Goal: Navigation & Orientation: Find specific page/section

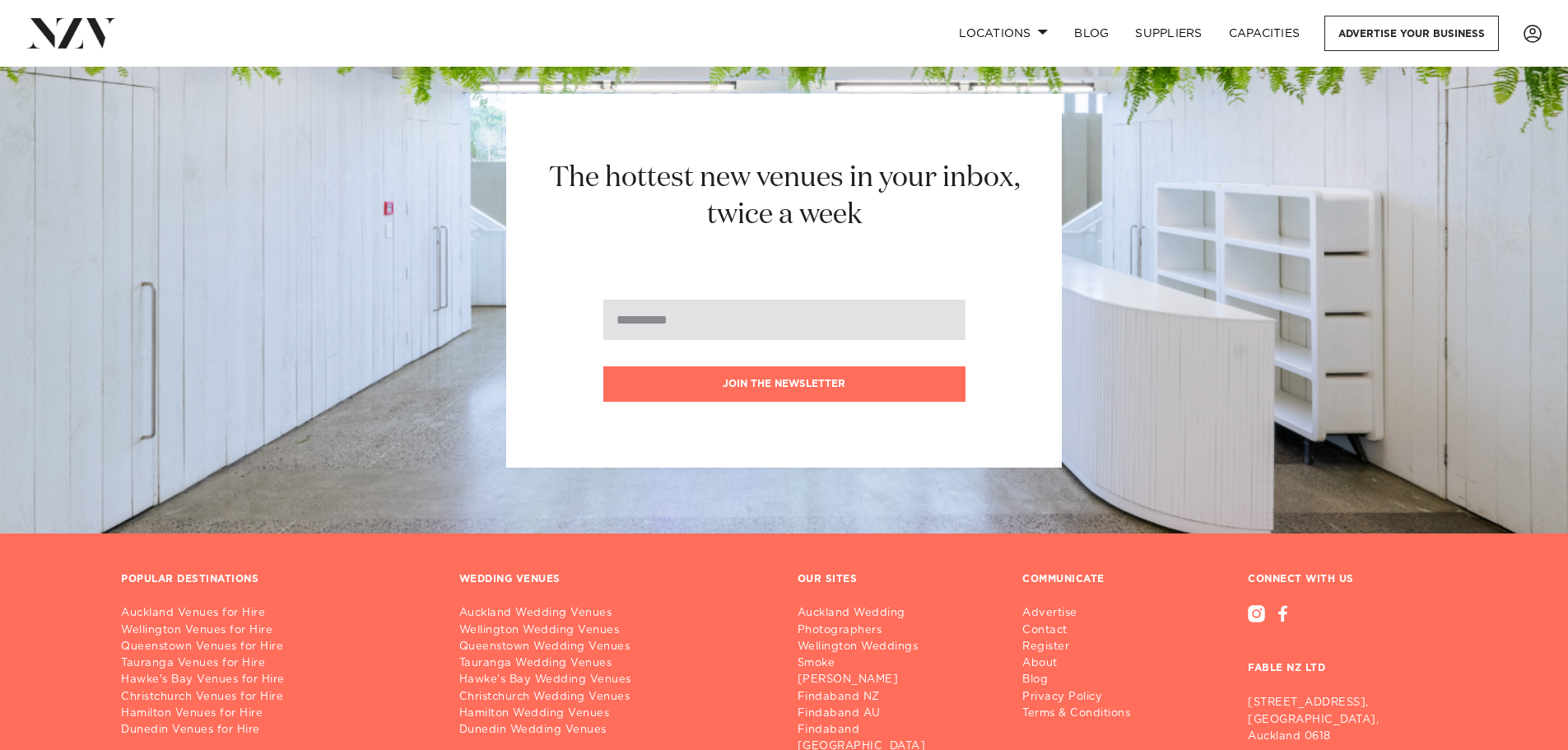
scroll to position [19109, 0]
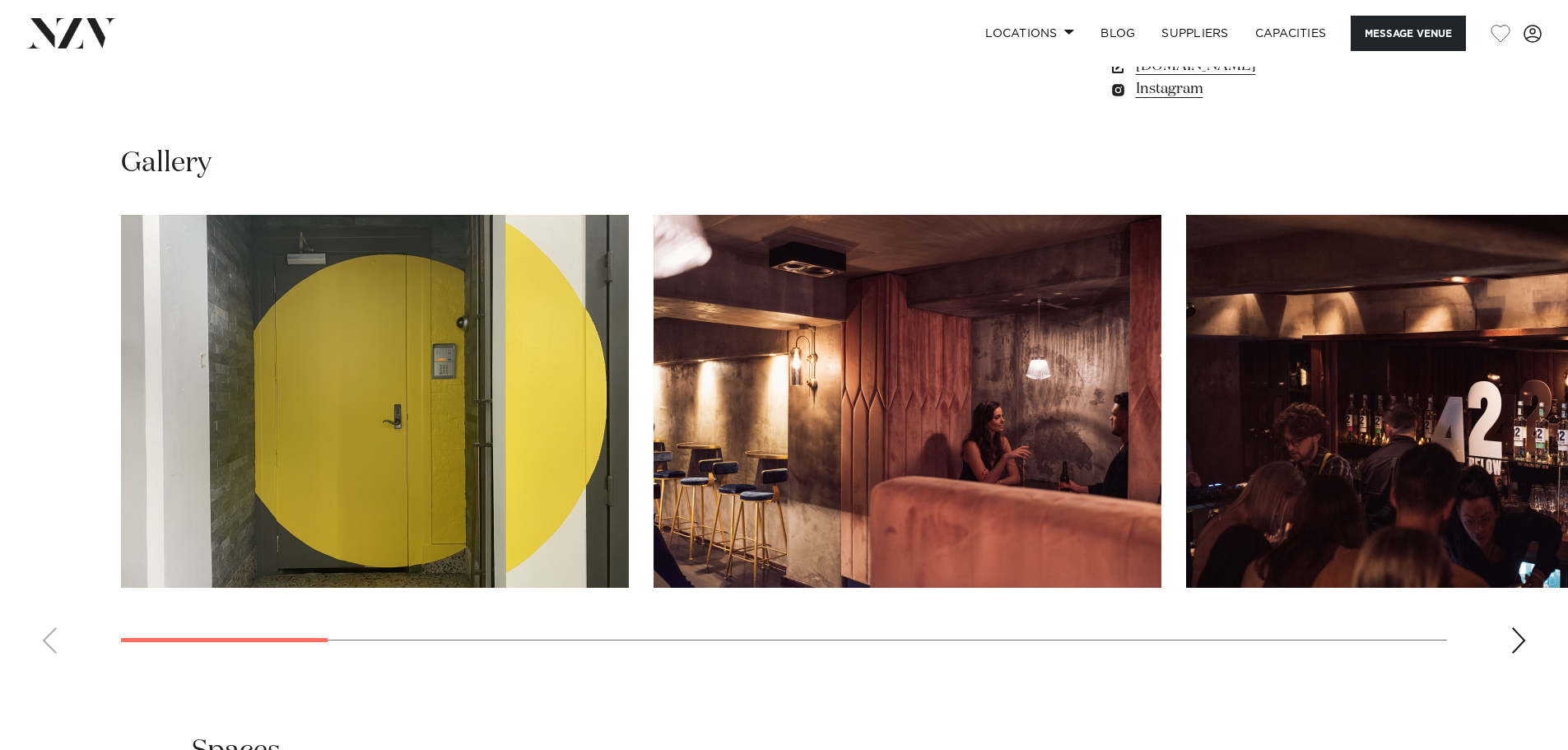
scroll to position [1564, 0]
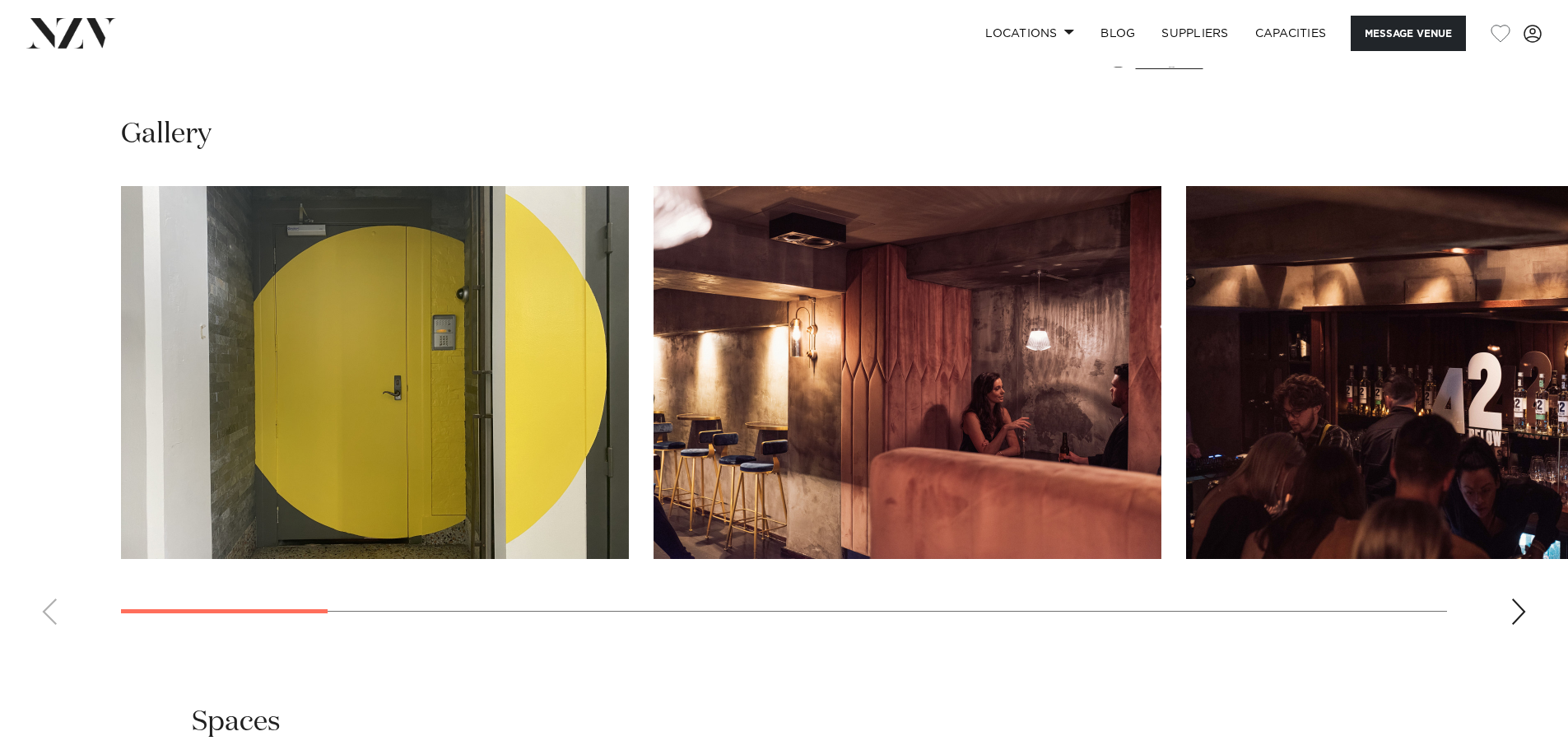
click at [1521, 598] on div "Next slide" at bounding box center [1518, 612] width 16 height 27
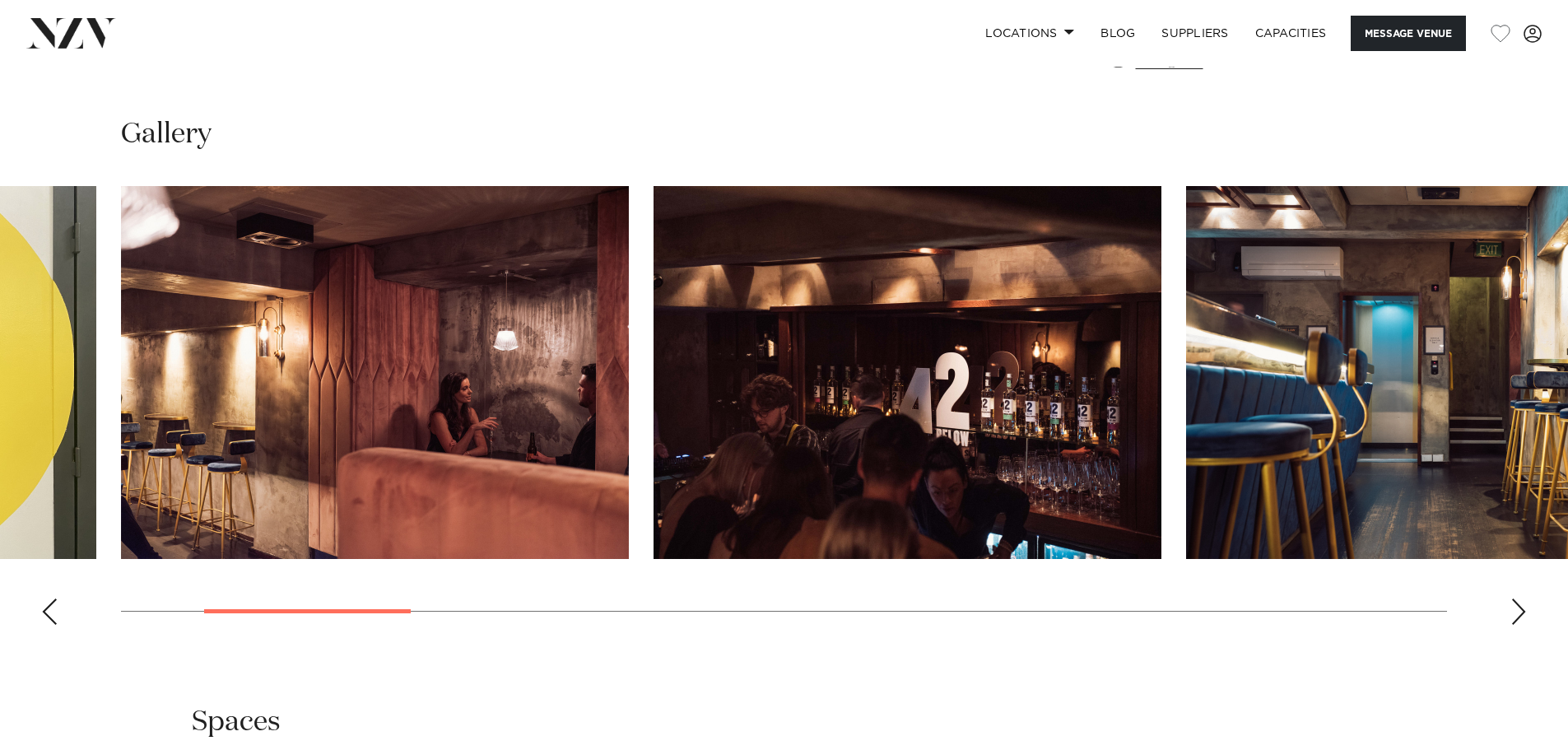
click at [1521, 598] on div "Next slide" at bounding box center [1518, 612] width 16 height 27
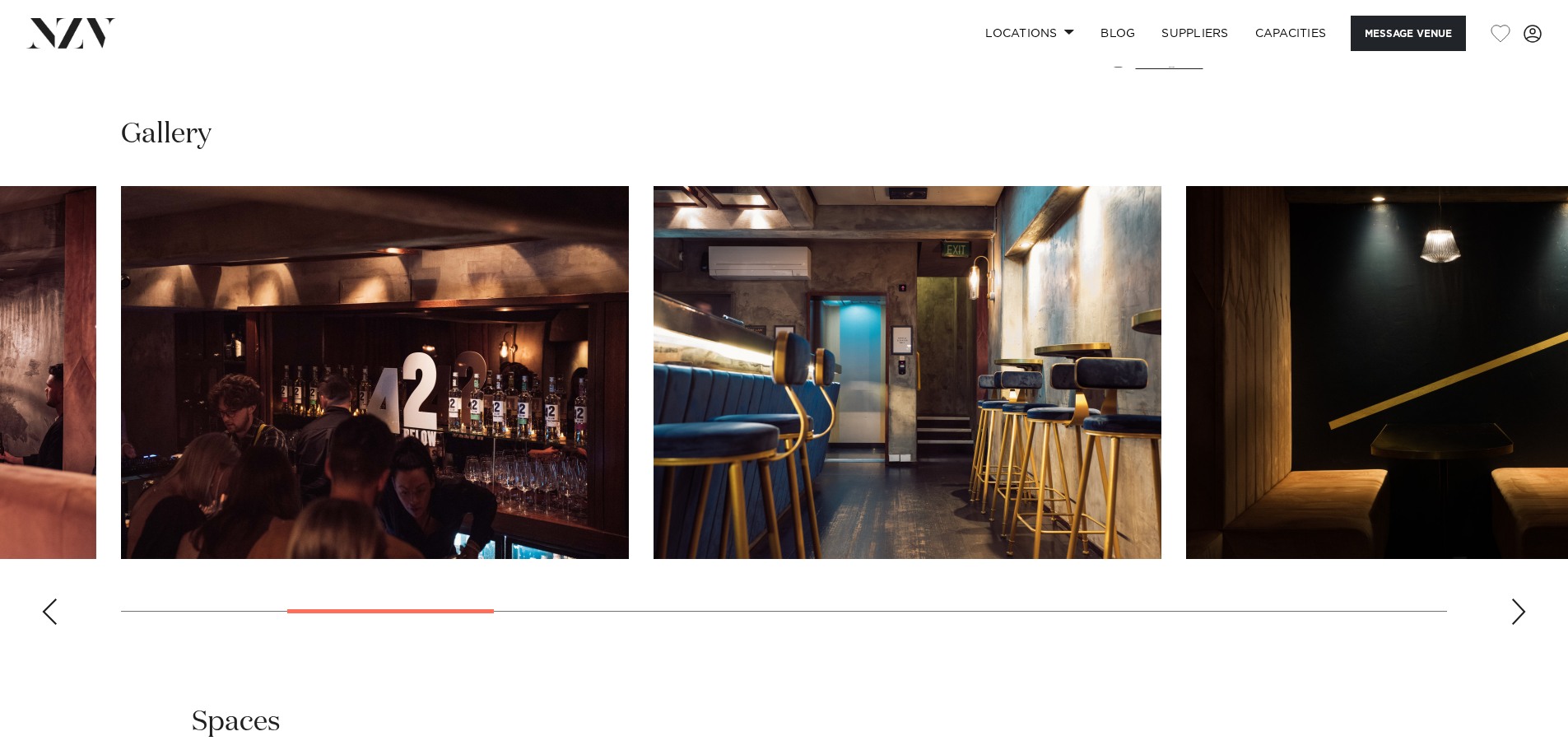
click at [1521, 598] on div "Next slide" at bounding box center [1518, 612] width 16 height 27
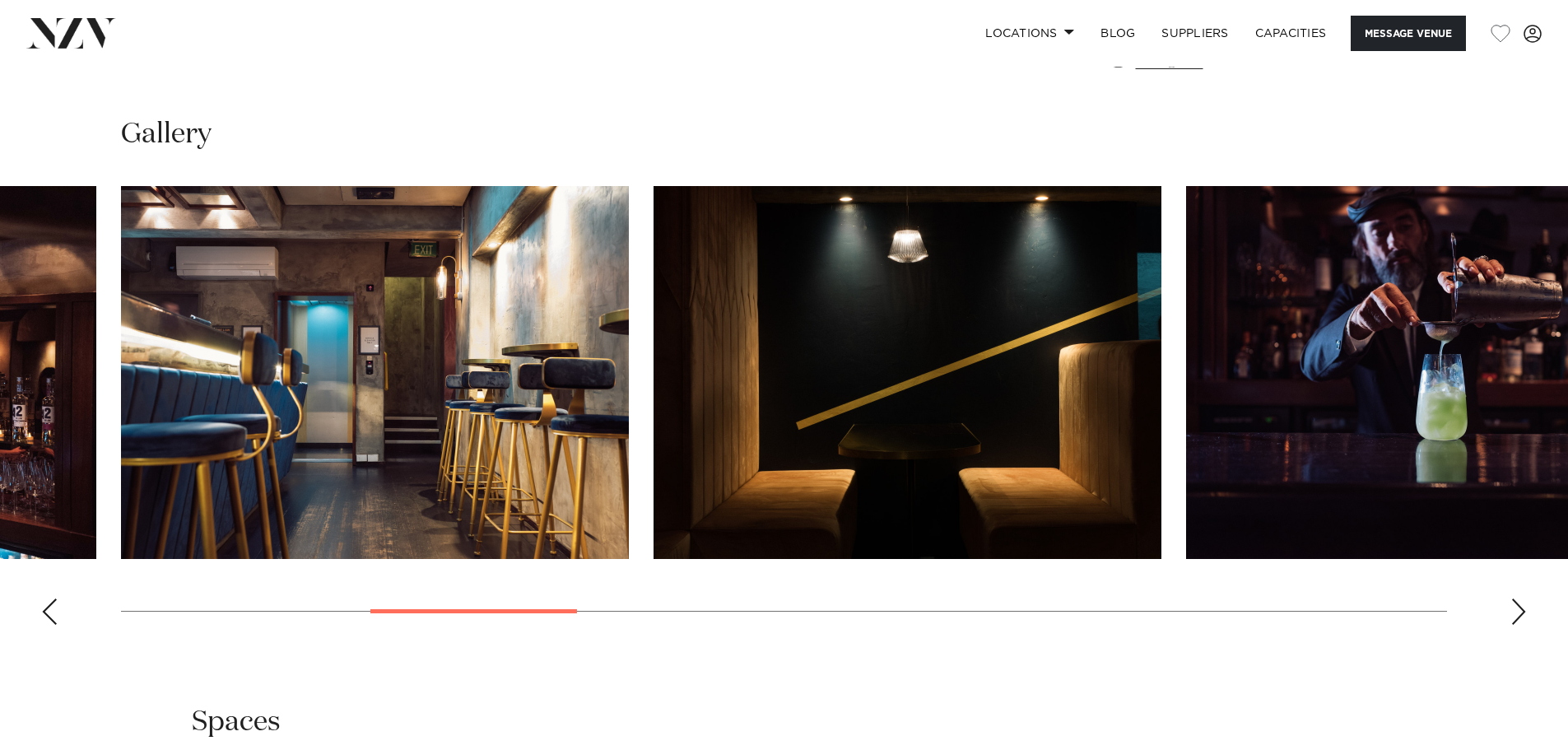
click at [1521, 598] on div "Next slide" at bounding box center [1518, 612] width 16 height 27
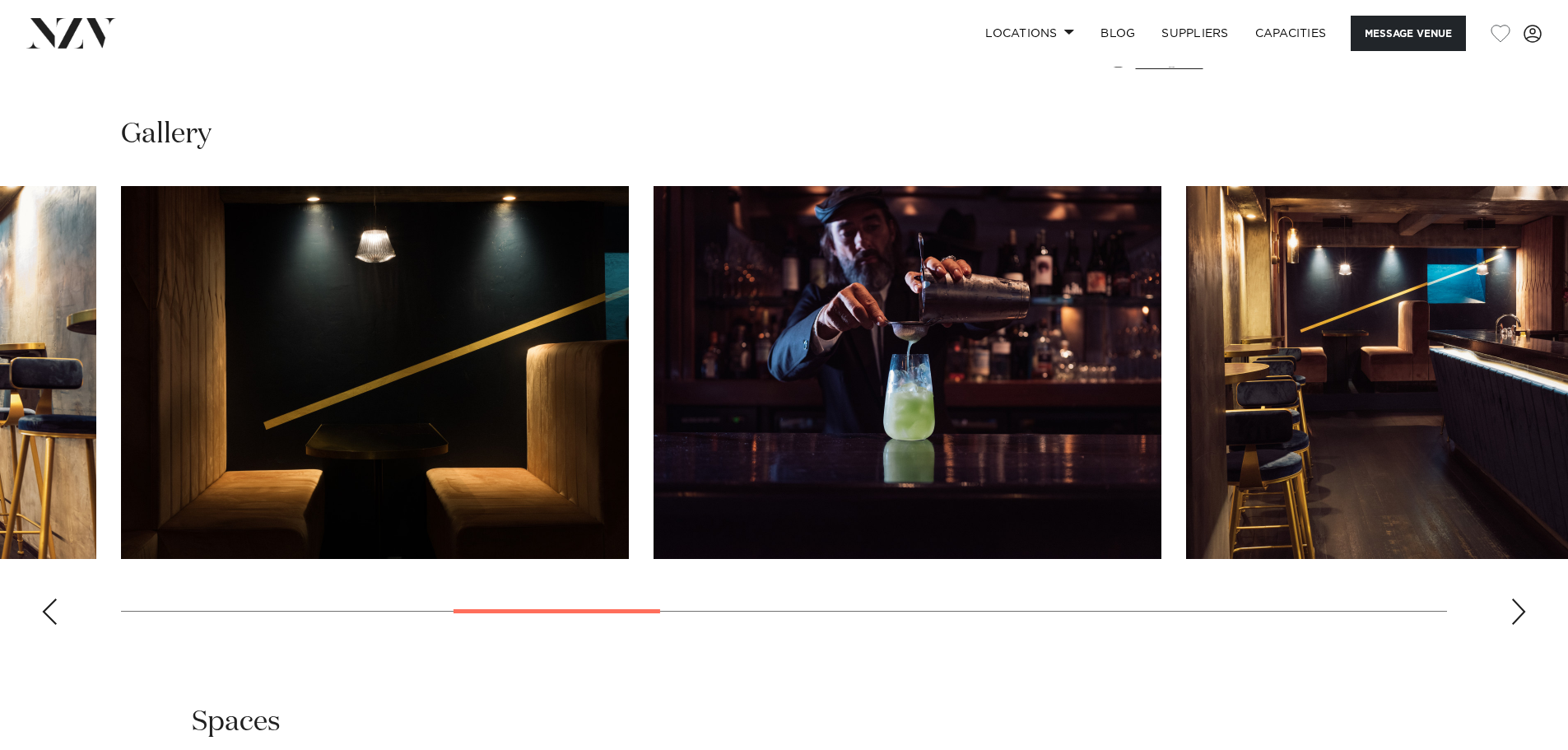
click at [1522, 598] on div "Next slide" at bounding box center [1518, 612] width 16 height 27
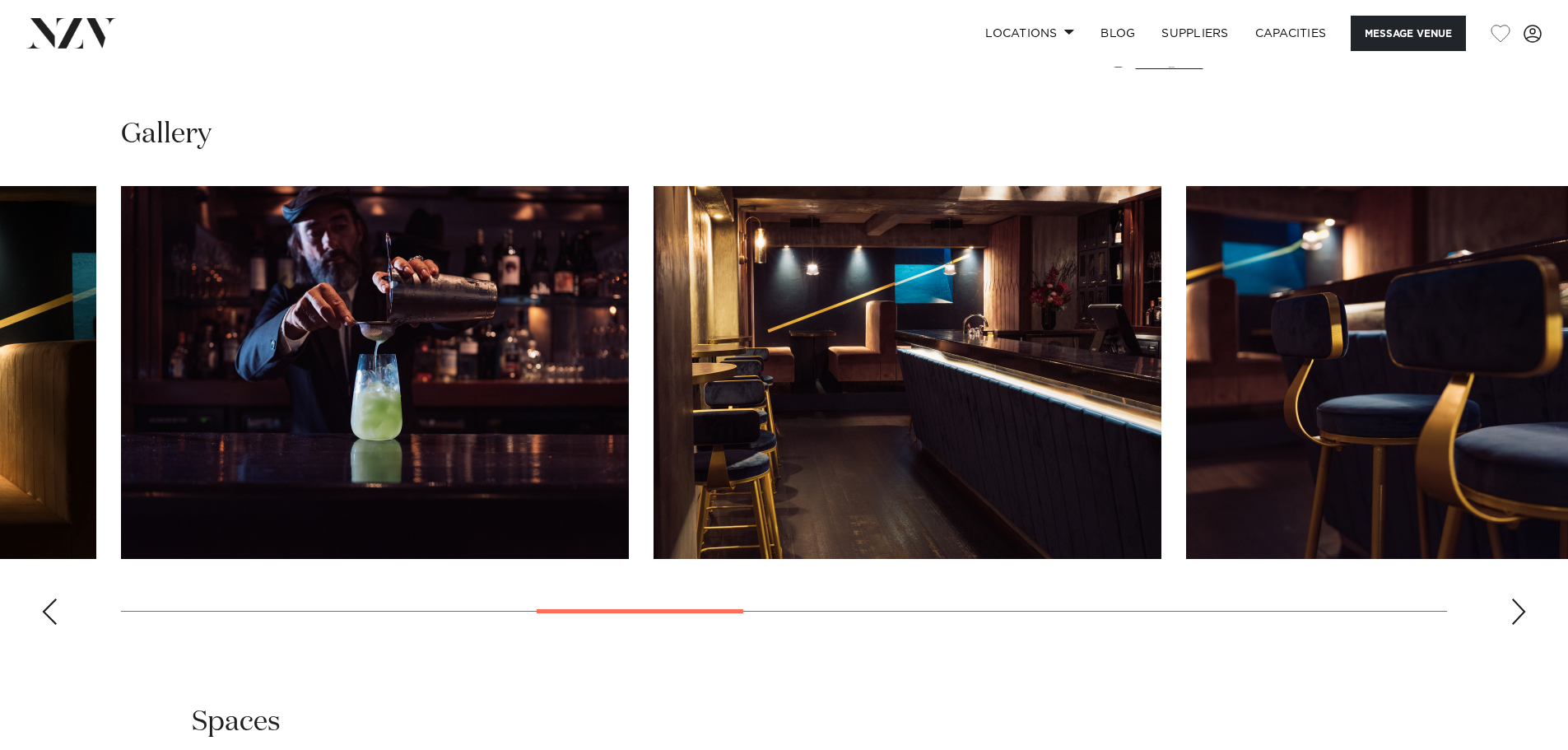
click at [1522, 598] on div "Next slide" at bounding box center [1518, 612] width 16 height 27
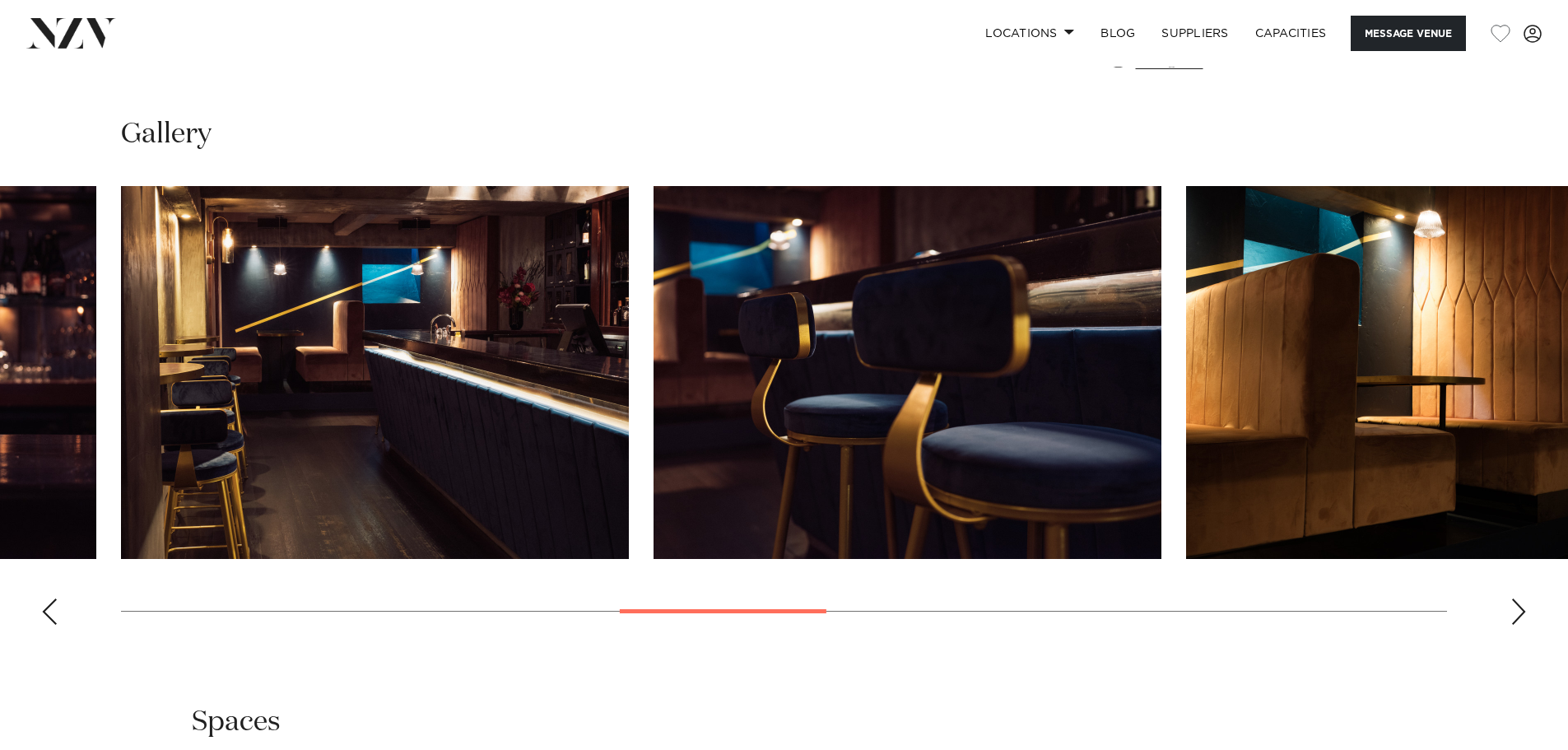
click at [1523, 598] on div "Next slide" at bounding box center [1518, 612] width 16 height 27
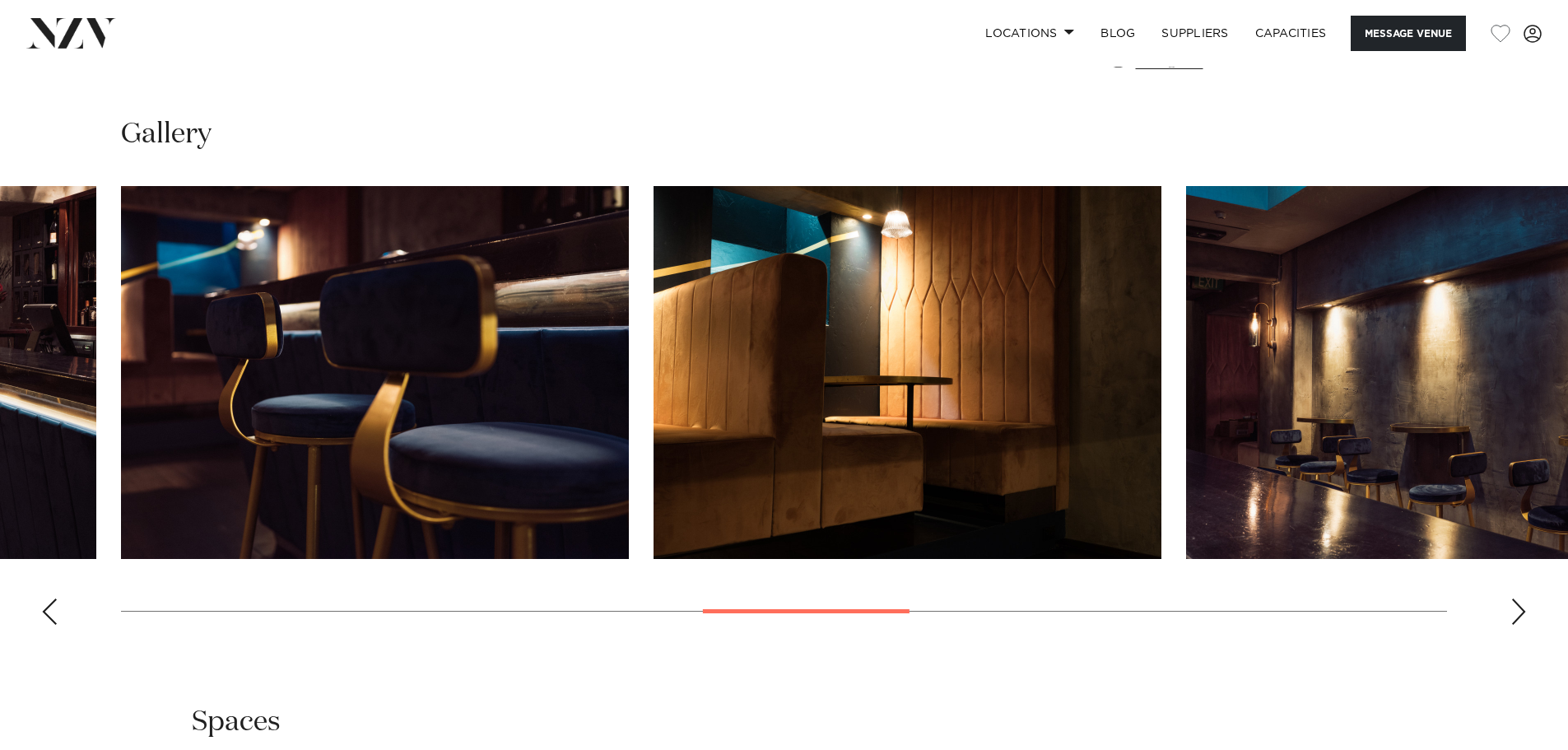
click at [1523, 598] on div "Next slide" at bounding box center [1518, 612] width 16 height 27
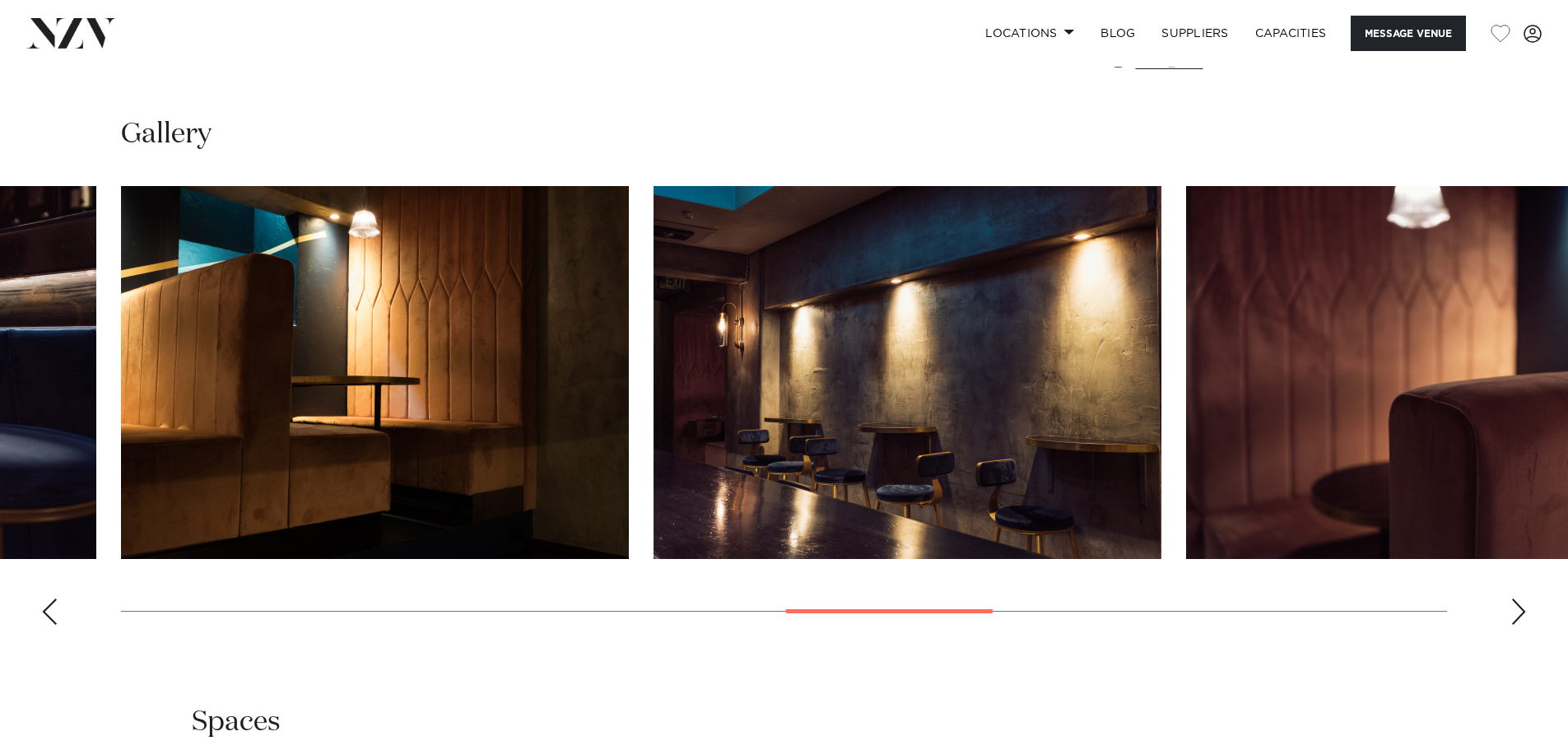
click at [1524, 598] on div "Next slide" at bounding box center [1518, 612] width 16 height 27
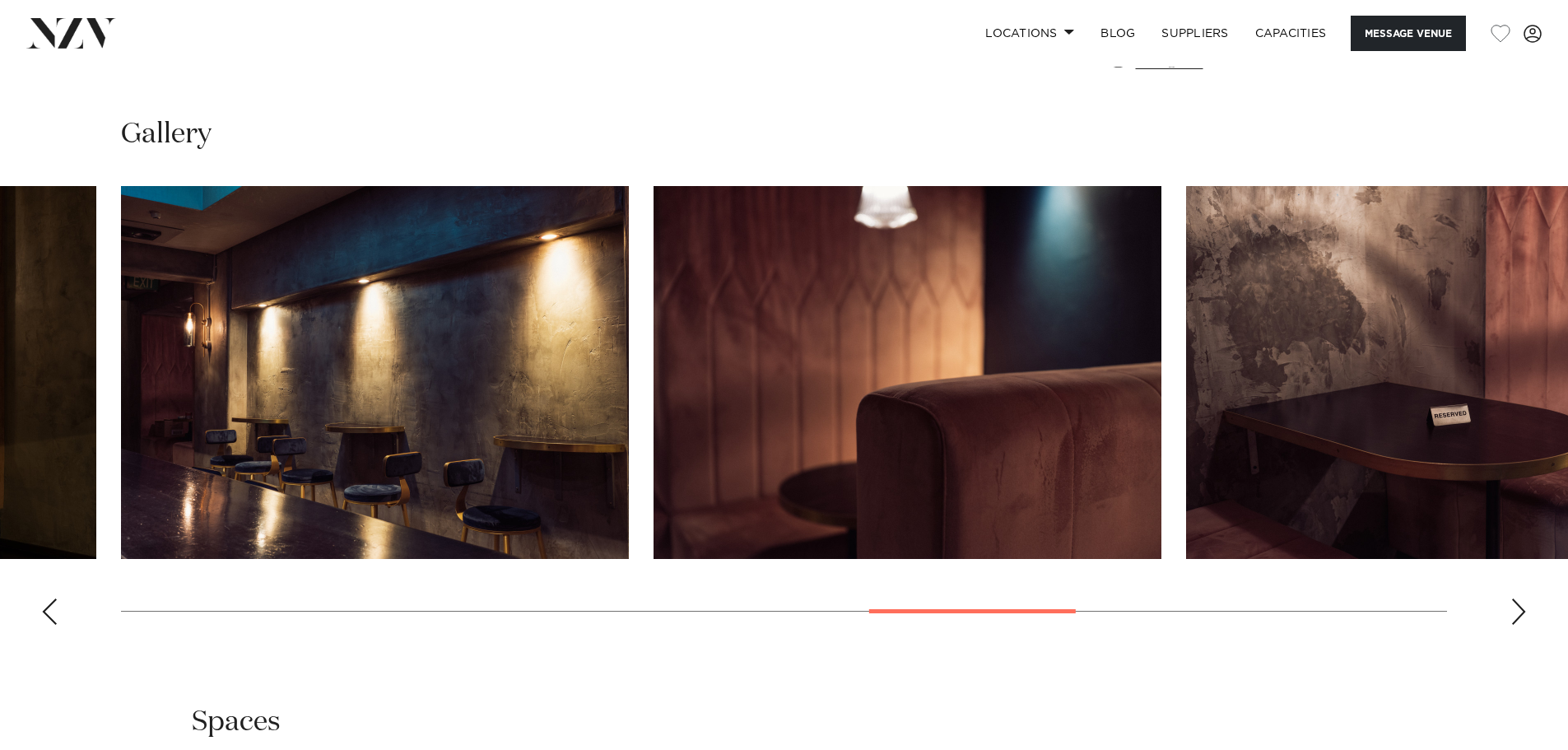
click at [1524, 598] on div "Next slide" at bounding box center [1518, 612] width 16 height 27
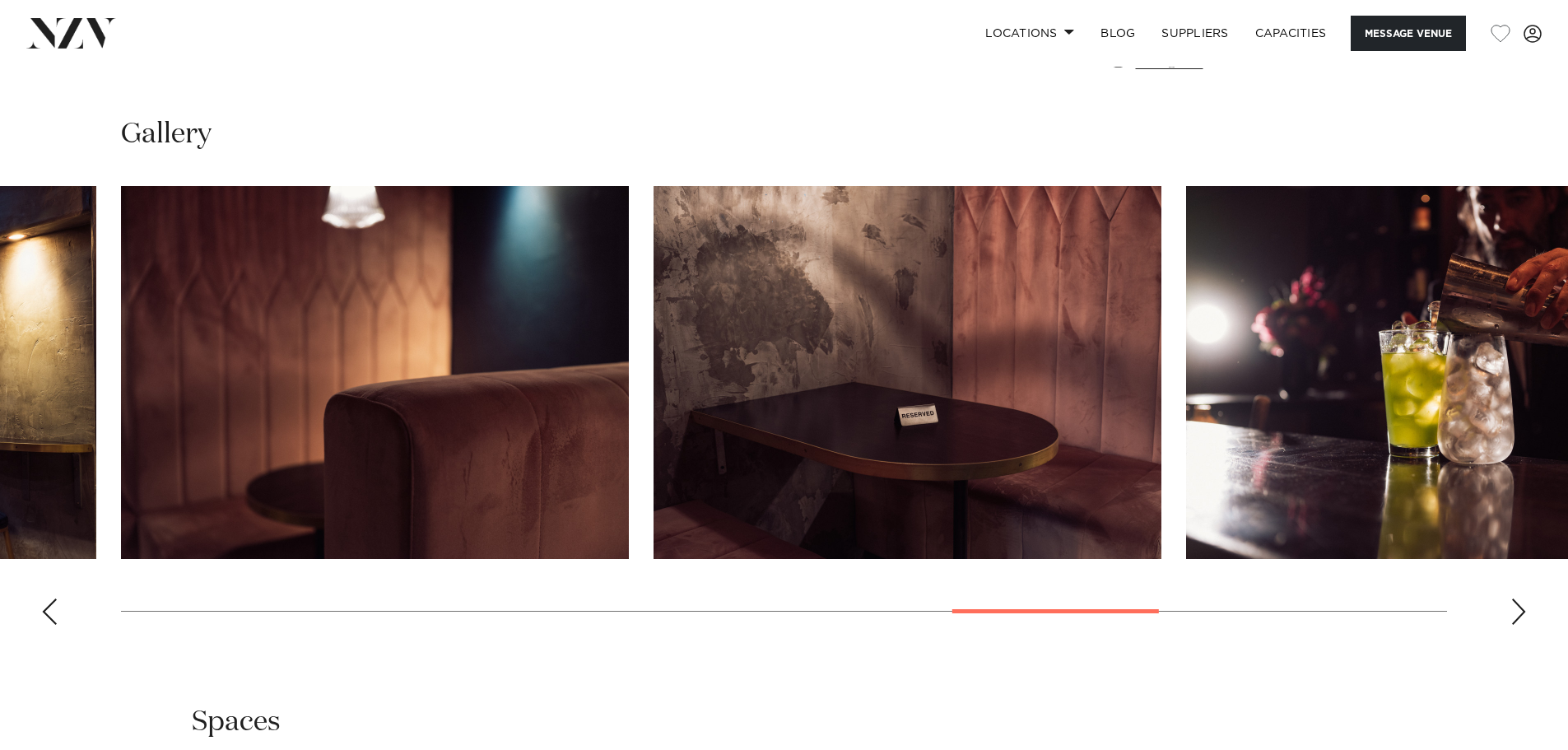
click at [1524, 598] on div "Next slide" at bounding box center [1518, 612] width 16 height 27
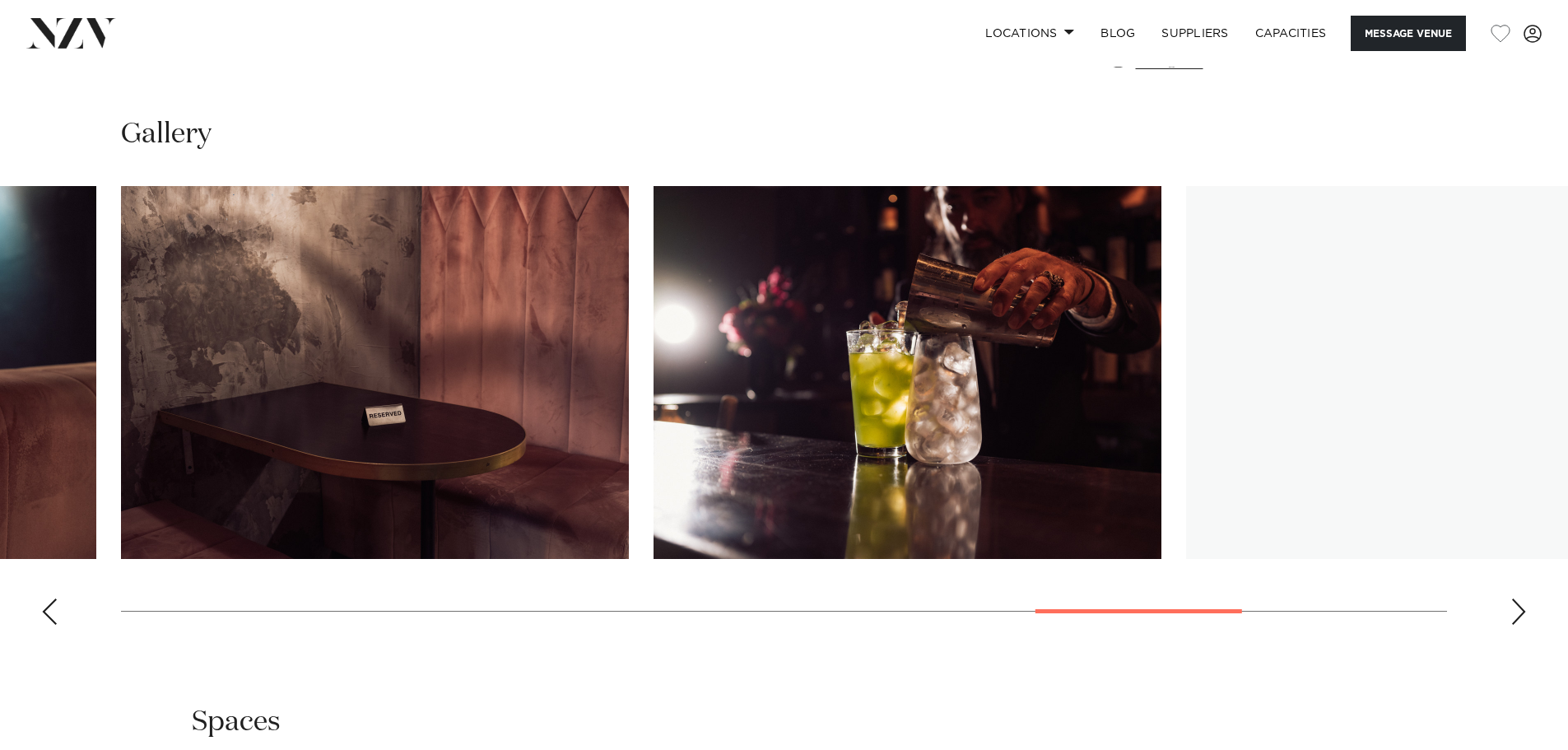
click at [1524, 598] on div "Next slide" at bounding box center [1518, 612] width 16 height 27
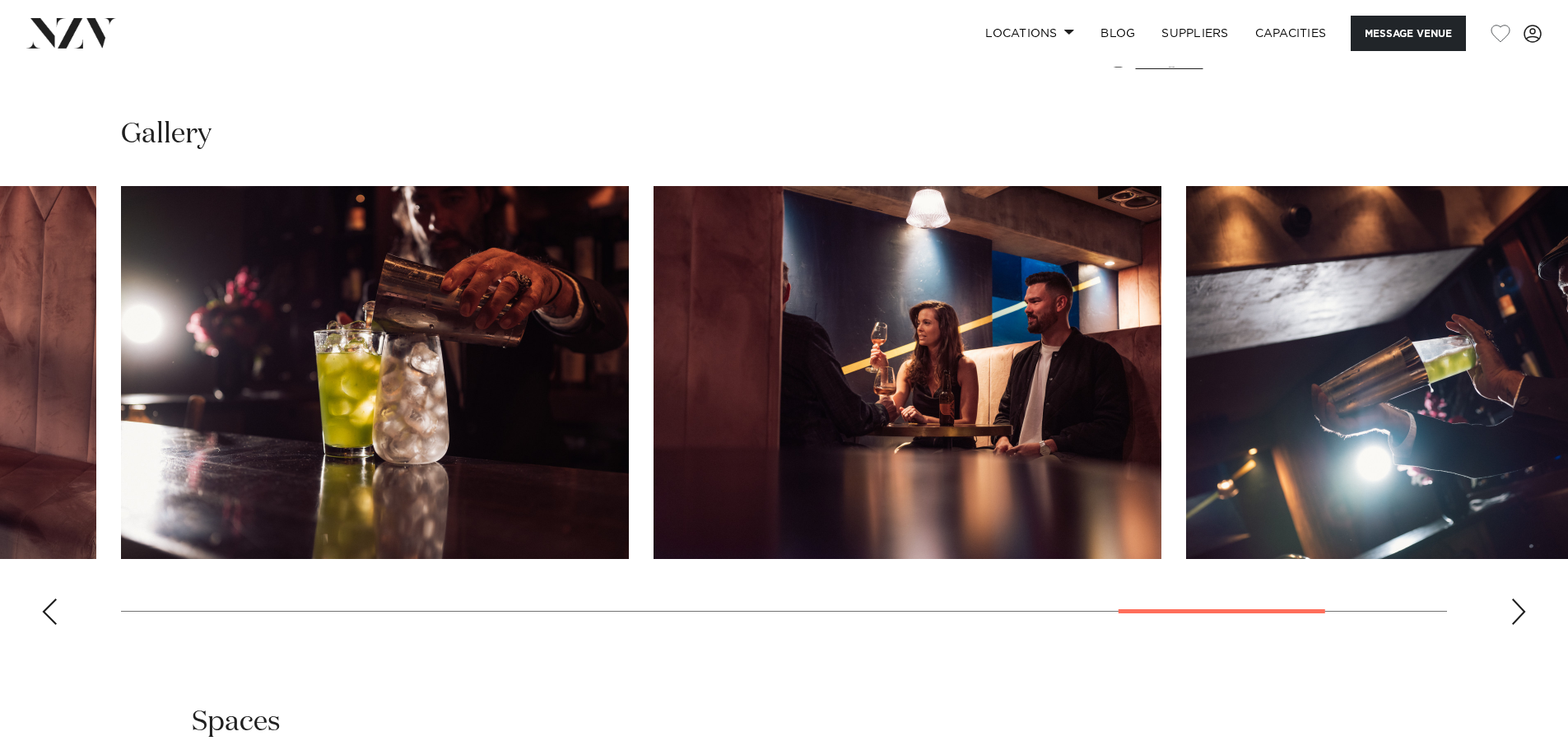
click at [1524, 598] on div "Next slide" at bounding box center [1518, 612] width 16 height 27
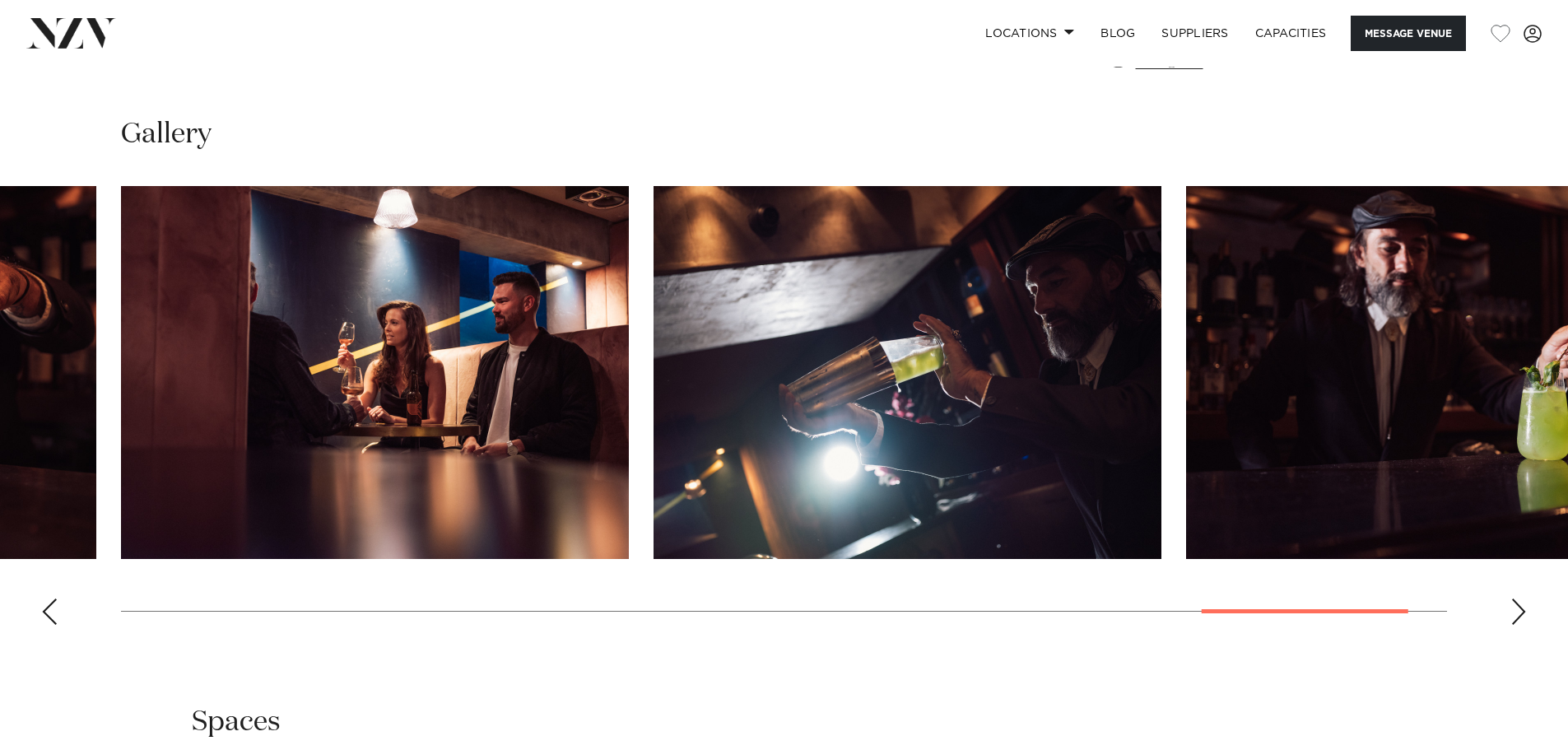
click at [1524, 598] on div "Next slide" at bounding box center [1518, 612] width 16 height 27
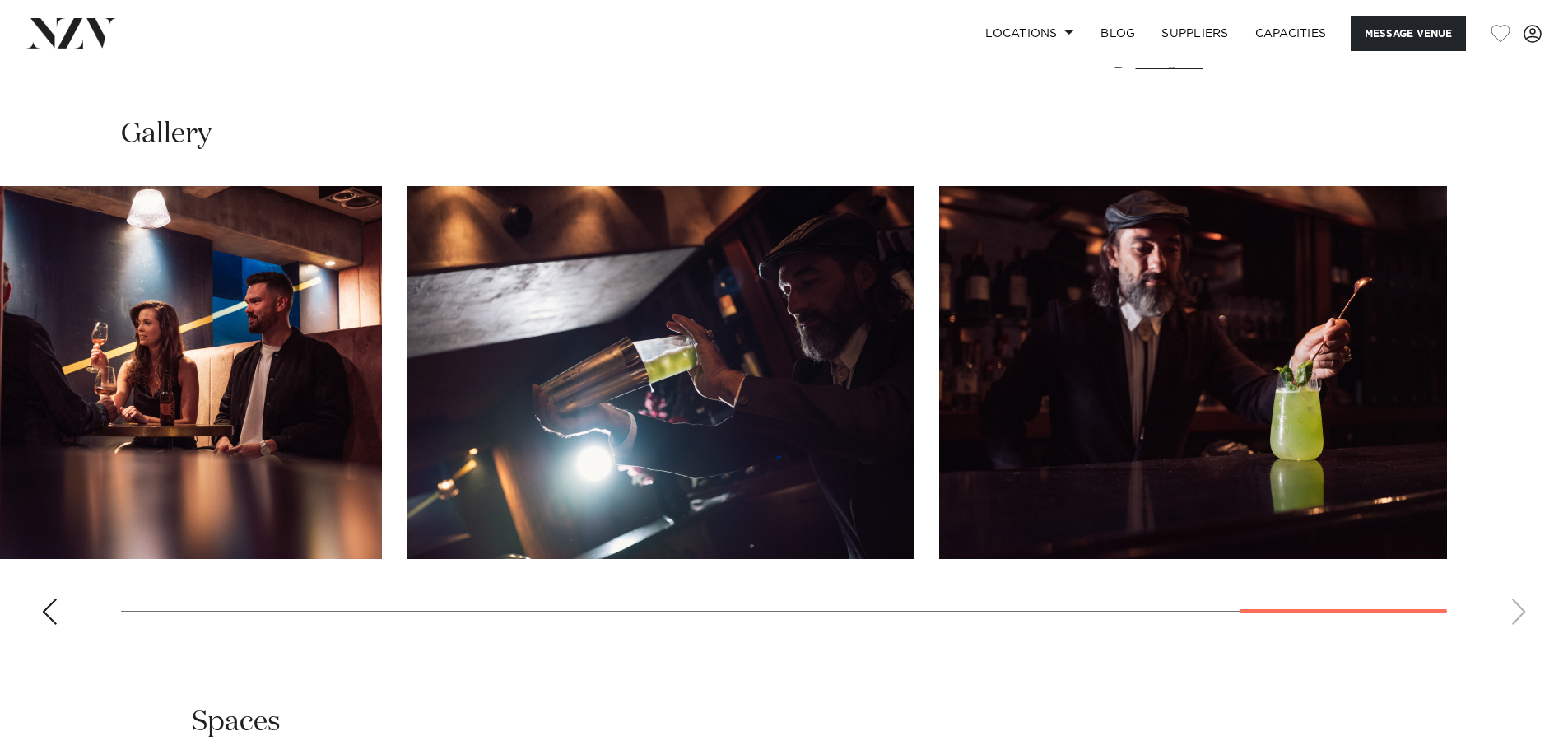
click at [1524, 588] on swiper-container at bounding box center [784, 412] width 1568 height 452
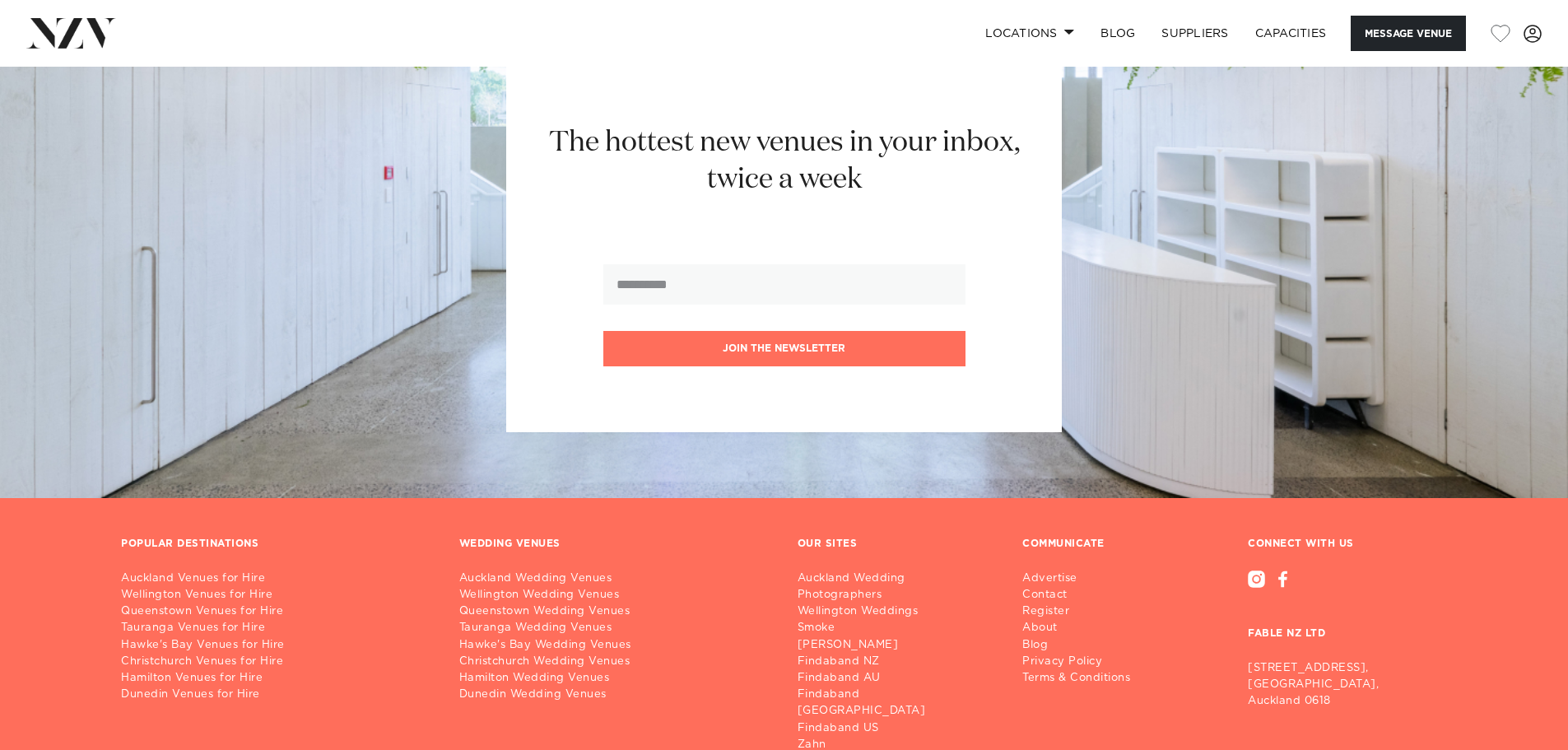
scroll to position [2666, 0]
